Goal: Transaction & Acquisition: Obtain resource

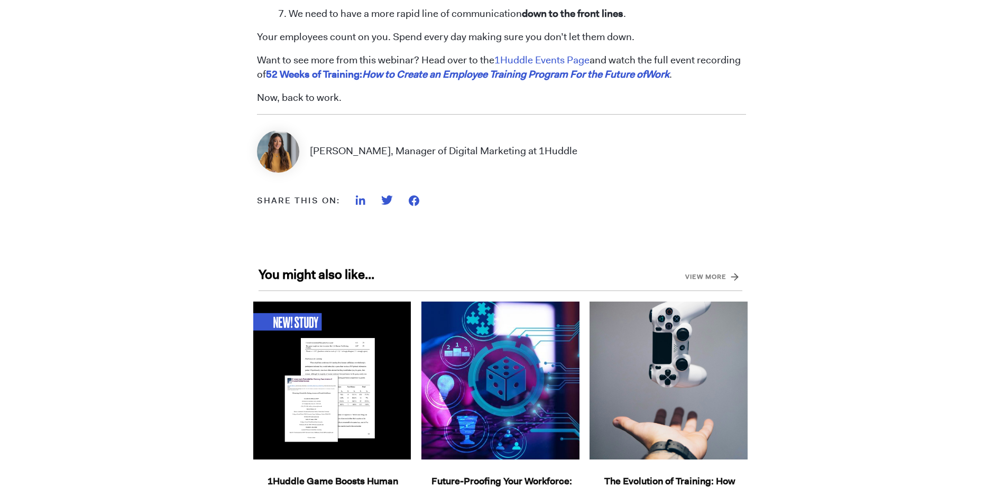
scroll to position [1071, 0]
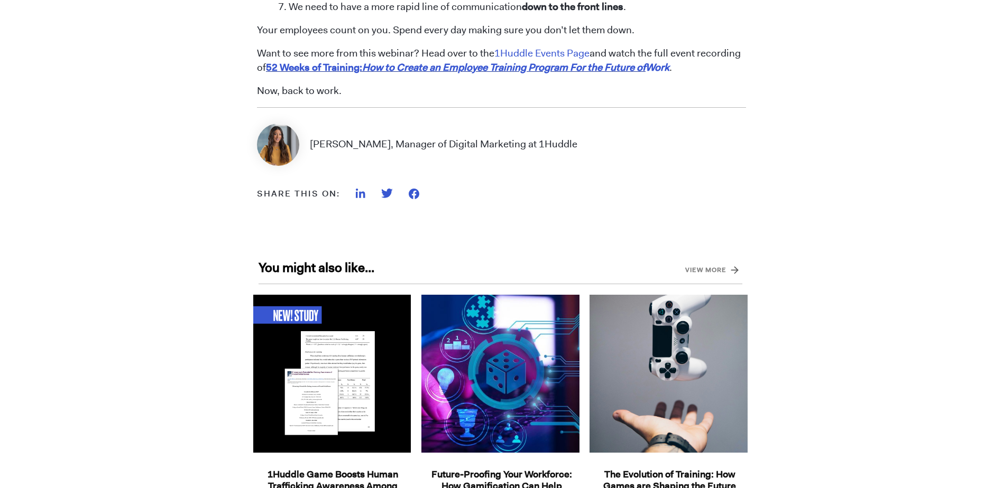
click at [435, 68] on em "How to Create an Employee Training Program For the Future of" at bounding box center [503, 67] width 283 height 13
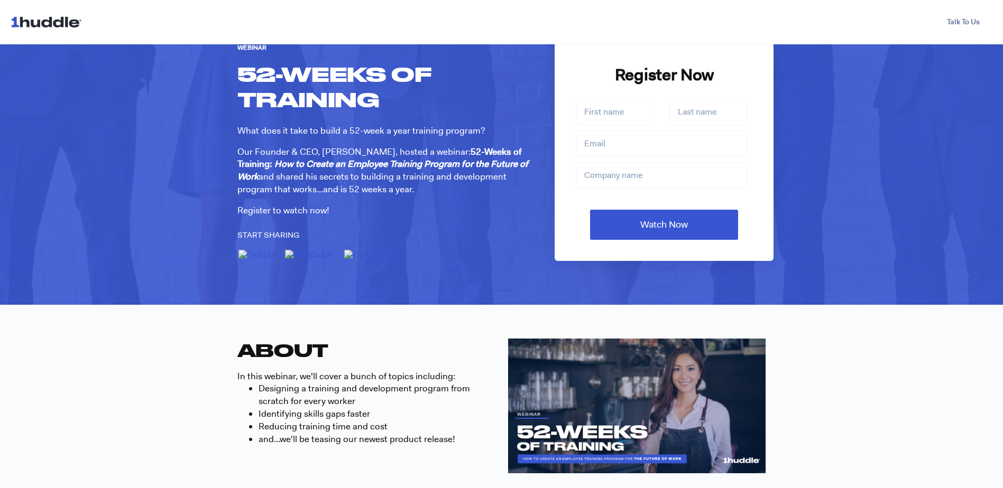
scroll to position [27, 0]
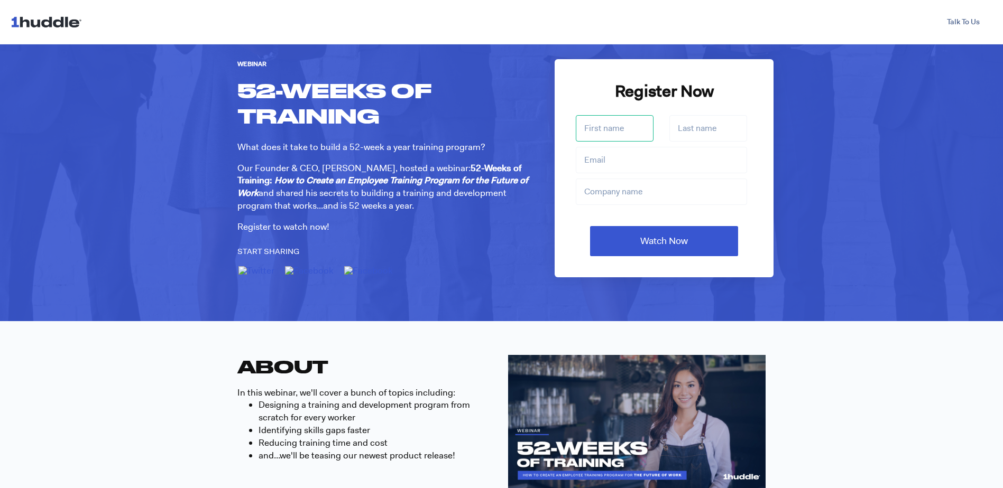
click at [585, 125] on input "First name *" at bounding box center [615, 128] width 78 height 26
type input "Natalie"
type input "natalie@drivingsense.co.za"
click at [612, 193] on input "12666" at bounding box center [661, 192] width 171 height 26
type input "1"
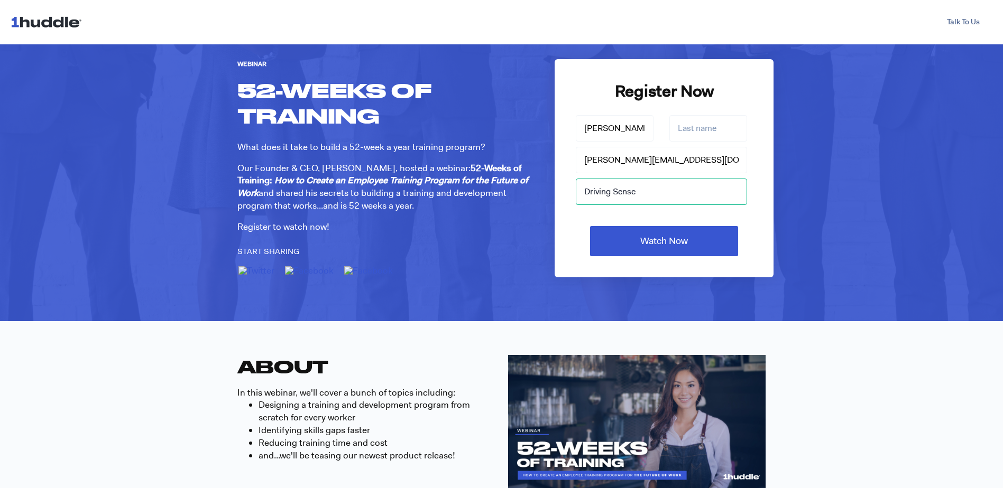
type input "Driving Sense"
click at [889, 171] on div "Webinar 52-Weeks of Training What does it take to build a 52-week a year traini…" at bounding box center [501, 169] width 1003 height 304
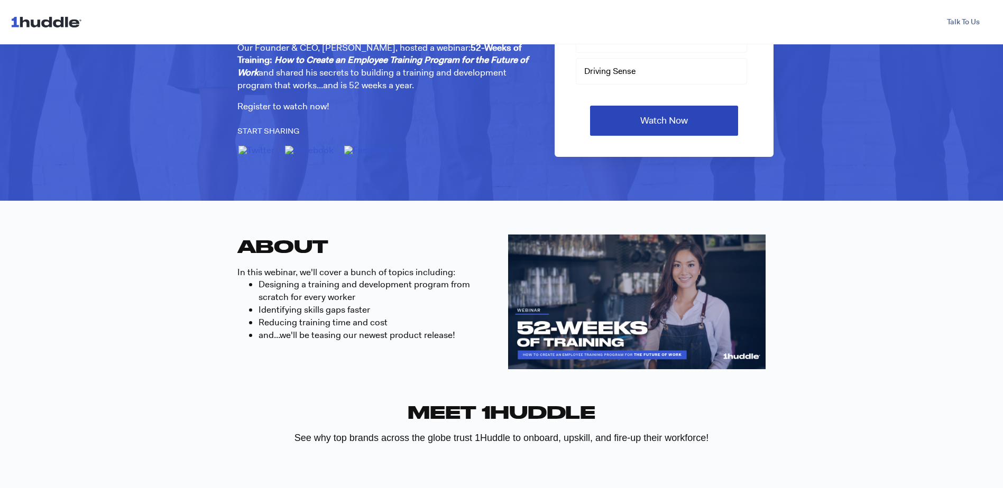
scroll to position [163, 0]
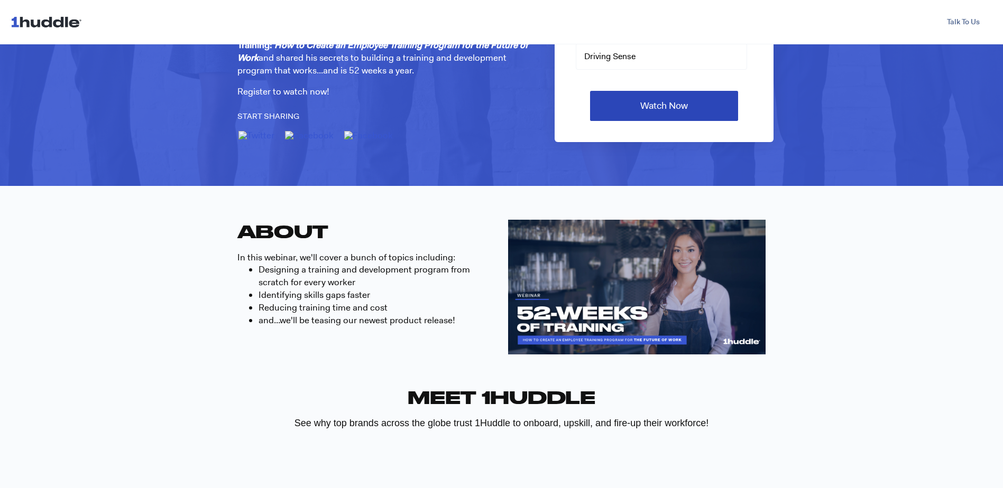
click at [659, 103] on input "Watch Now" at bounding box center [664, 106] width 148 height 30
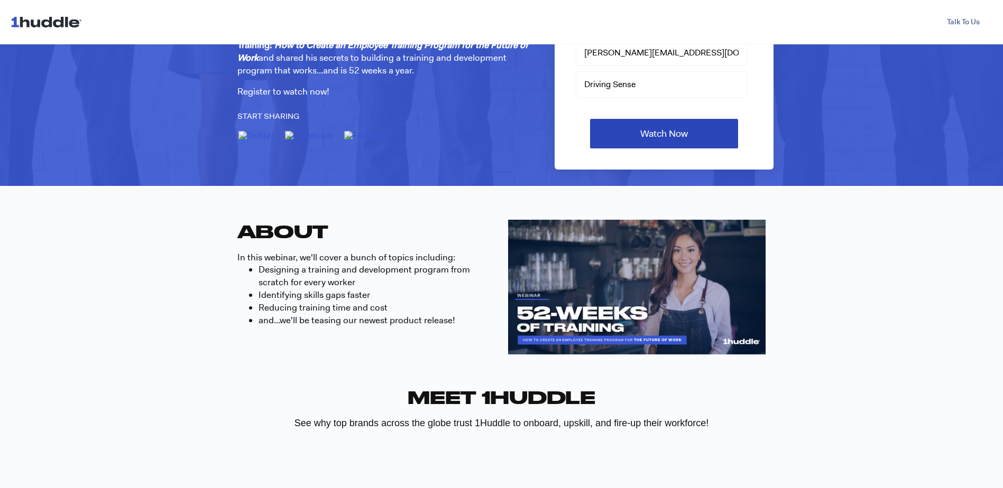
click at [661, 129] on input "Watch Now" at bounding box center [664, 134] width 148 height 30
click at [661, 131] on input "Watch Now" at bounding box center [664, 134] width 148 height 30
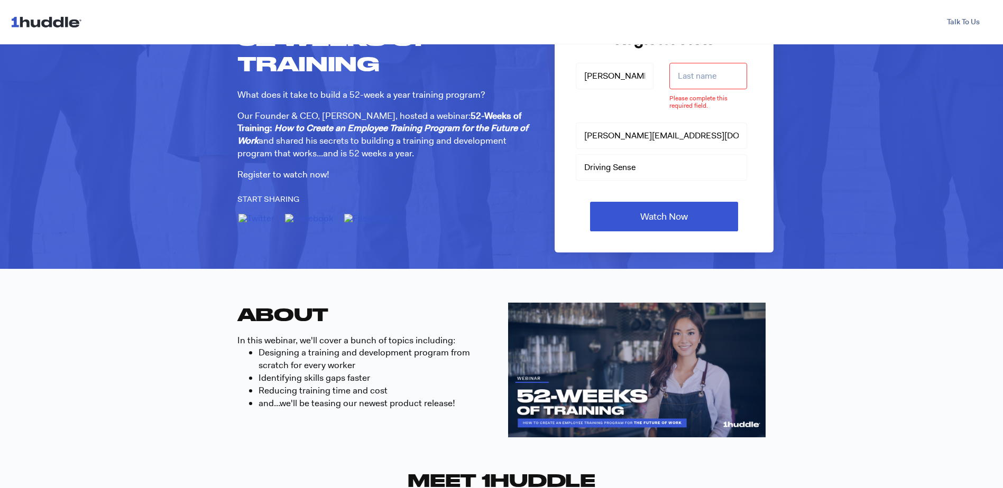
scroll to position [0, 0]
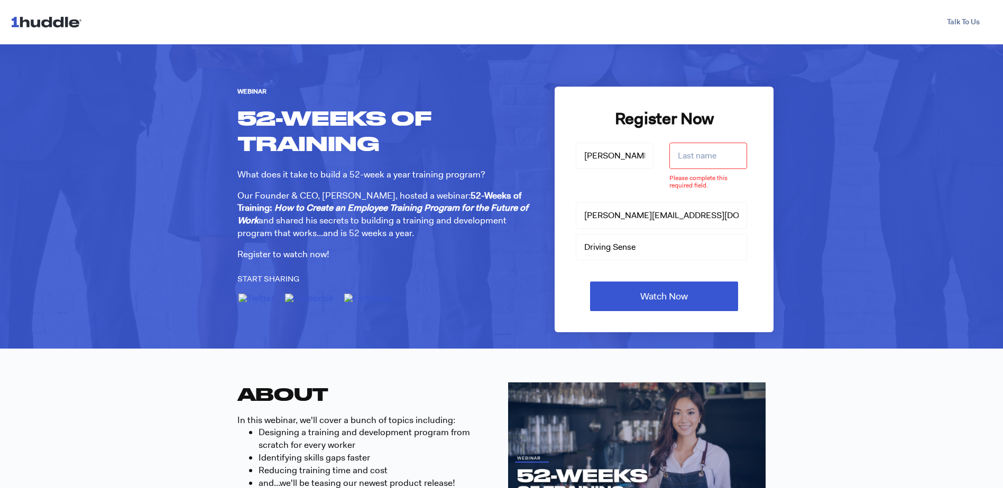
click at [680, 154] on input "Last name *" at bounding box center [708, 156] width 78 height 26
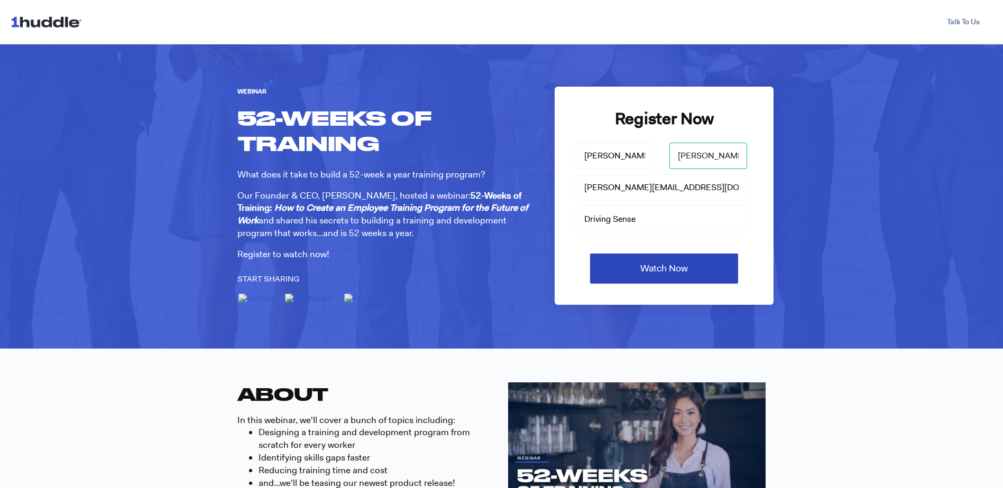
type input "Rodrigues"
click at [668, 276] on input "Watch Now" at bounding box center [664, 269] width 148 height 30
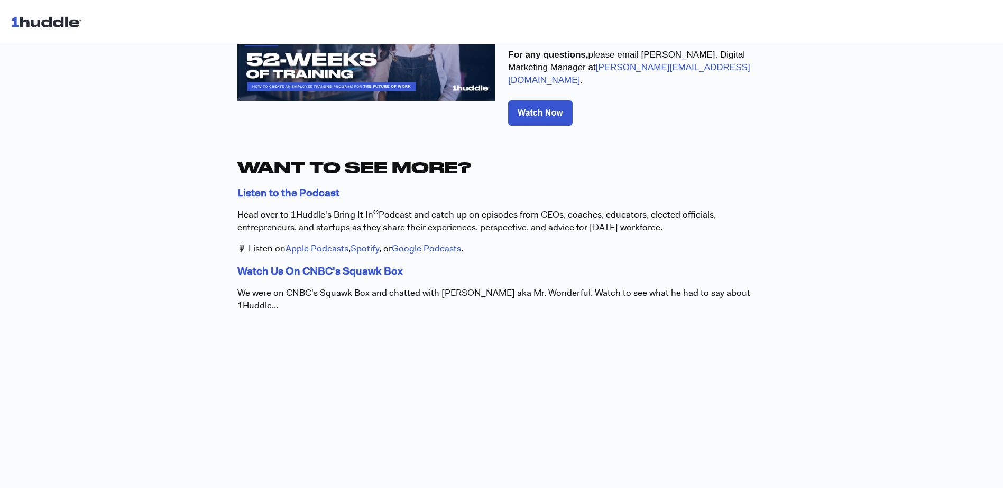
scroll to position [95, 0]
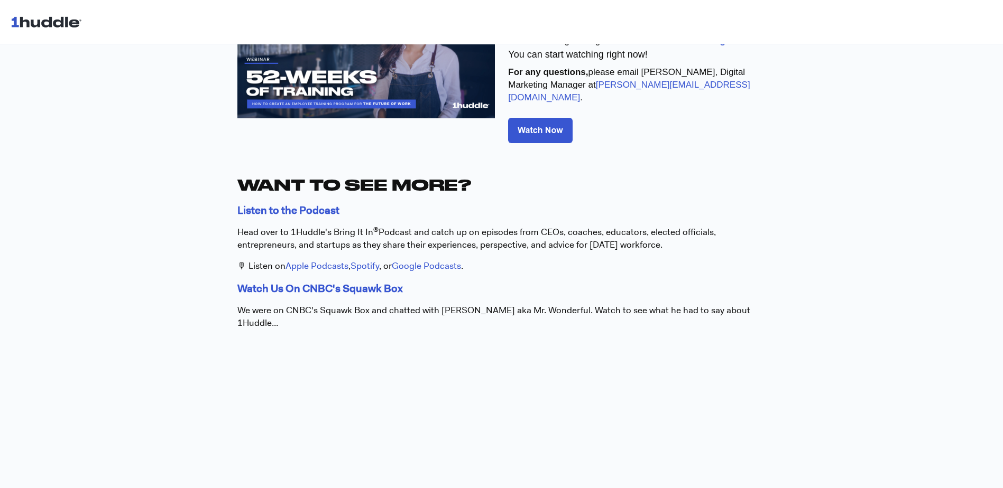
click at [549, 119] on img at bounding box center [540, 130] width 64 height 25
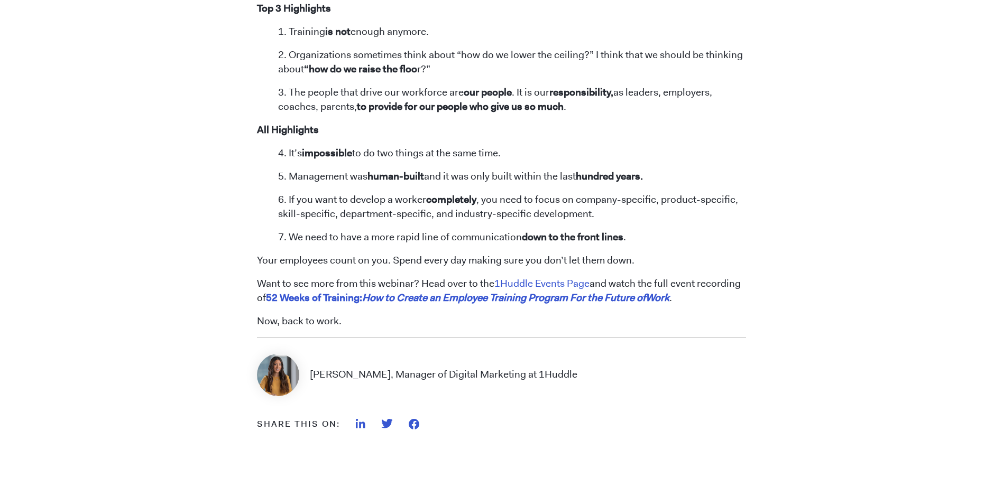
scroll to position [841, 0]
click at [552, 299] on em "How to Create an Employee Training Program For the Future of" at bounding box center [503, 297] width 283 height 13
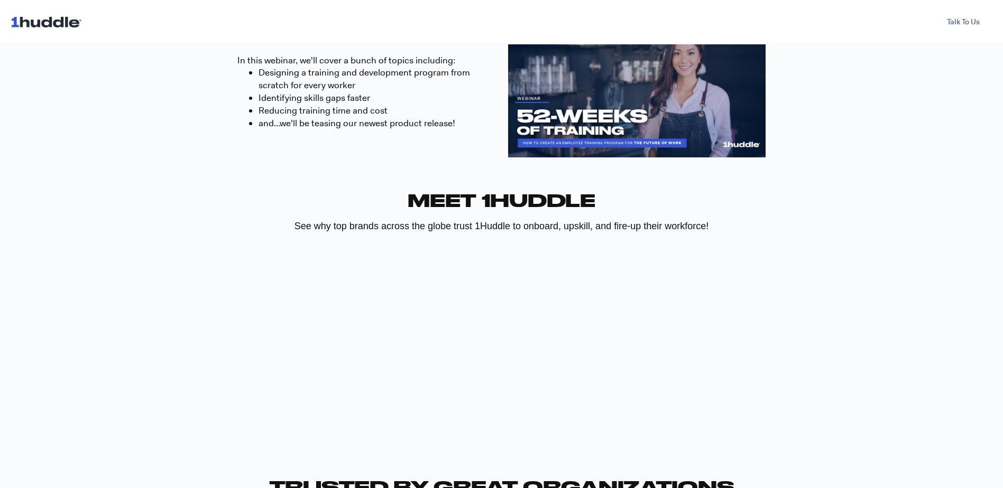
scroll to position [481, 0]
